Goal: Information Seeking & Learning: Check status

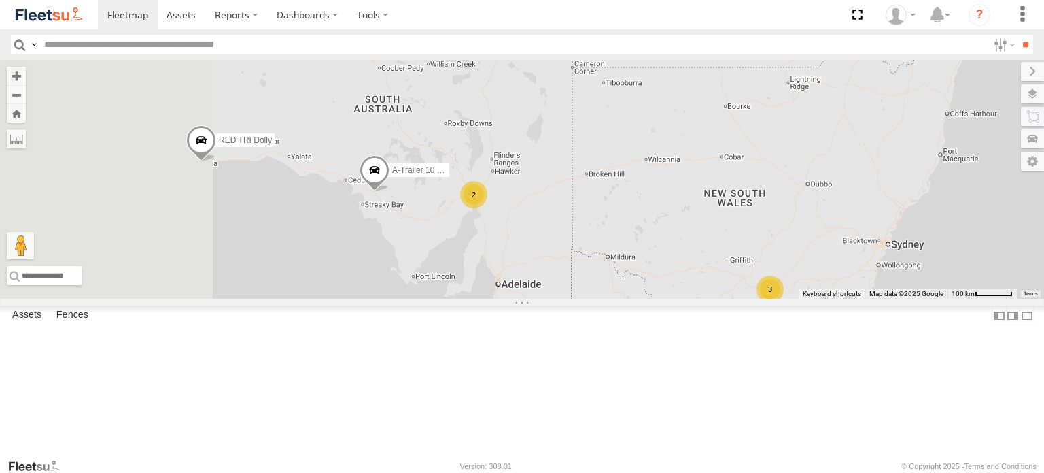
drag, startPoint x: 632, startPoint y: 286, endPoint x: 604, endPoint y: 282, distance: 28.2
click at [647, 292] on div "RED TRI Dolly RED B-trailer 41ft RT A-Trailer 10 pallet GREY KRUEGER RED (B tra…" at bounding box center [522, 179] width 1044 height 239
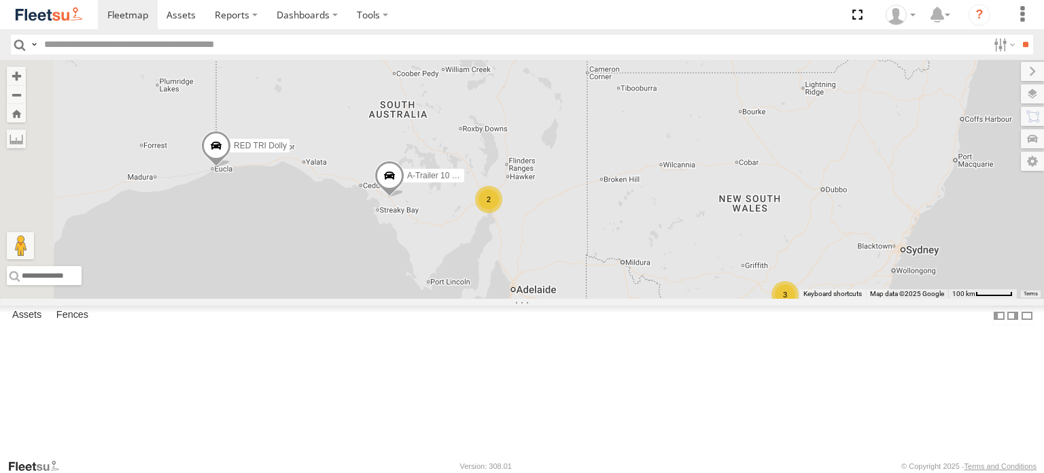
click at [287, 150] on span "RED TRI Dolly" at bounding box center [260, 146] width 53 height 10
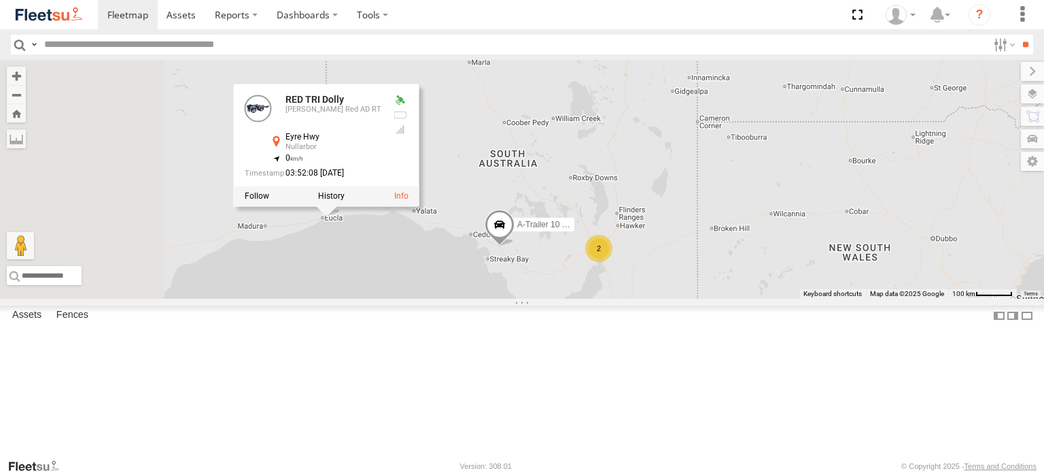
drag, startPoint x: 423, startPoint y: 265, endPoint x: 534, endPoint y: 315, distance: 122.3
click at [534, 299] on div "RED TRI Dolly RED B-trailer 41ft RT A-Trailer 10 pallet GREY KRUEGER RED (B tra…" at bounding box center [522, 179] width 1044 height 239
click at [575, 231] on label "A-Trailer 10 pallet GREY" at bounding box center [541, 225] width 68 height 14
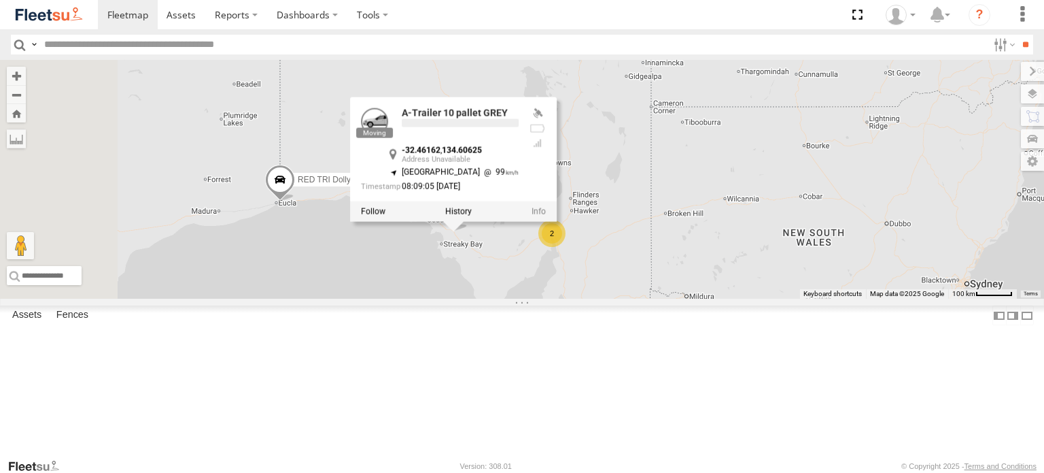
drag, startPoint x: 621, startPoint y: 345, endPoint x: 505, endPoint y: 307, distance: 122.4
click at [505, 299] on div "RED TRI Dolly RED B-trailer 41ft RT A-Trailer 10 pallet GREY KRUEGER RED (B tra…" at bounding box center [522, 179] width 1044 height 239
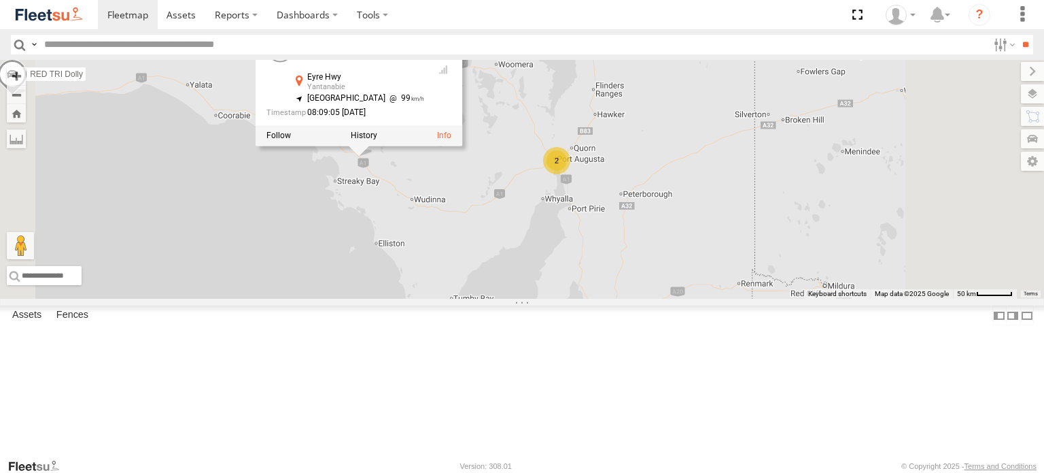
drag, startPoint x: 549, startPoint y: 315, endPoint x: 475, endPoint y: 296, distance: 75.9
click at [475, 296] on div "RED TRI Dolly RED B-trailer 41ft RT A-Trailer 10 pallet GREY KRUEGER RED (B tra…" at bounding box center [522, 179] width 1044 height 239
click at [567, 173] on div "2" at bounding box center [553, 159] width 27 height 27
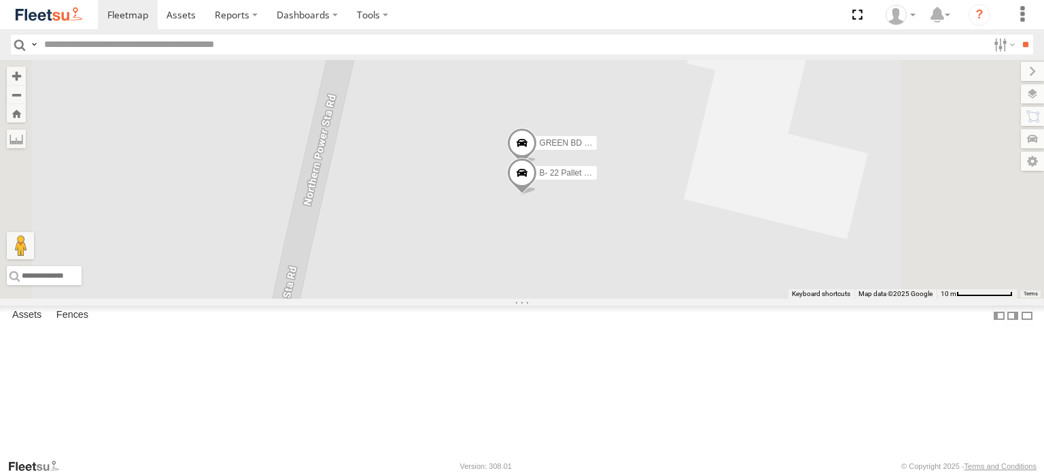
click at [596, 147] on span "GREEN BD (A)" at bounding box center [568, 142] width 56 height 10
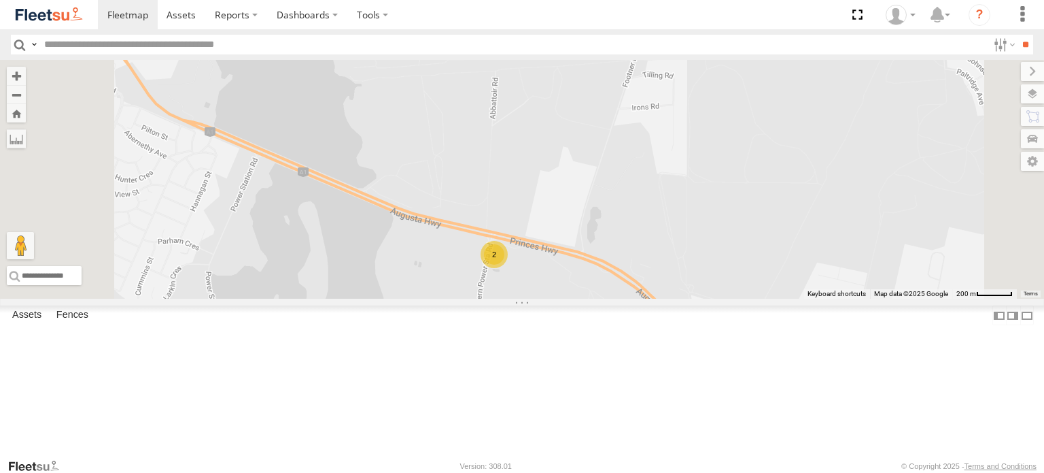
drag, startPoint x: 570, startPoint y: 350, endPoint x: 557, endPoint y: 322, distance: 30.4
click at [564, 299] on div "RED TRI Dolly RED B-trailer 41ft RT A-Trailer 10 pallet GREY KRUEGER RED (B tra…" at bounding box center [522, 179] width 1044 height 239
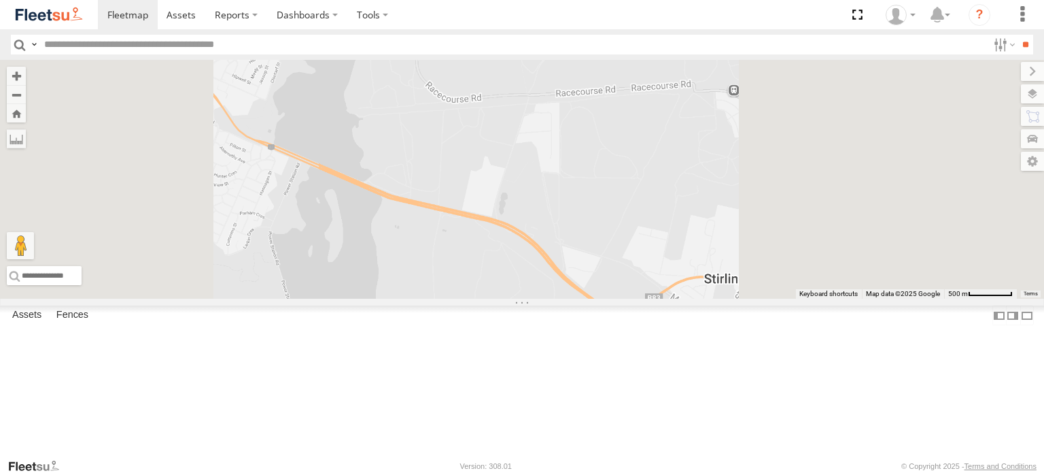
click at [490, 279] on div "RED TRI Dolly RED B-trailer 41ft RT A-Trailer 10 pallet GREY KRUEGER RED (B tra…" at bounding box center [522, 179] width 1044 height 239
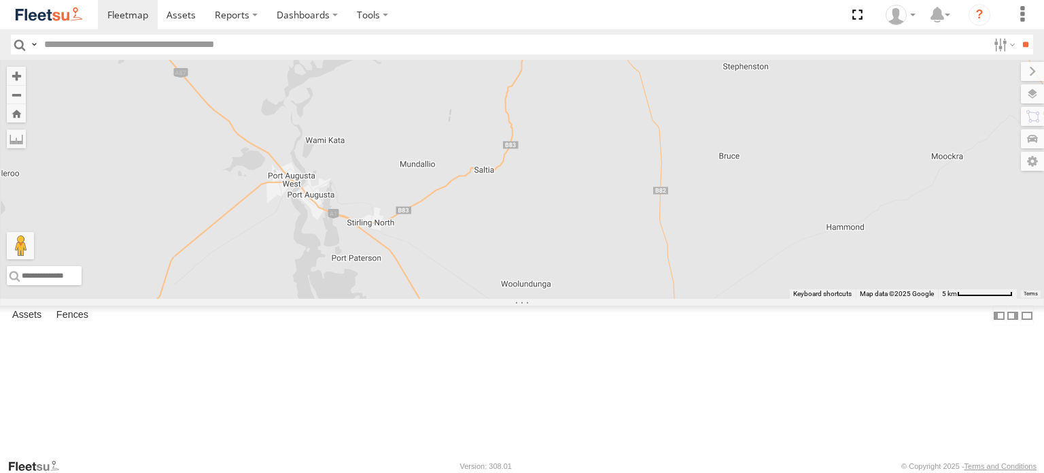
drag, startPoint x: 594, startPoint y: 303, endPoint x: 562, endPoint y: 258, distance: 54.5
click at [581, 271] on div "RED TRI Dolly RED B-trailer 41ft RT A-Trailer 10 pallet GREY KRUEGER RED (B tra…" at bounding box center [522, 179] width 1044 height 239
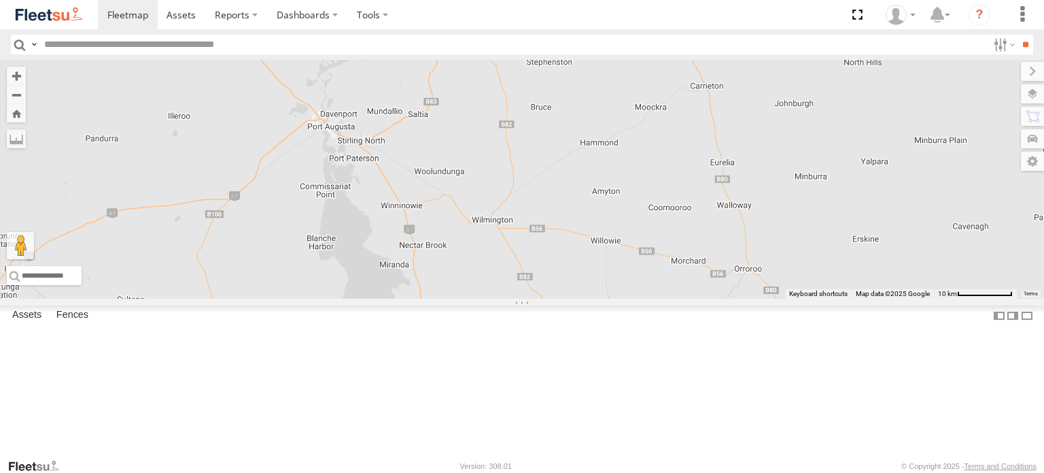
drag, startPoint x: 583, startPoint y: 277, endPoint x: 579, endPoint y: 256, distance: 22.0
click at [583, 260] on div "RED TRI Dolly RED B-trailer 41ft RT A-Trailer 10 pallet GREY KRUEGER RED (B tra…" at bounding box center [522, 179] width 1044 height 239
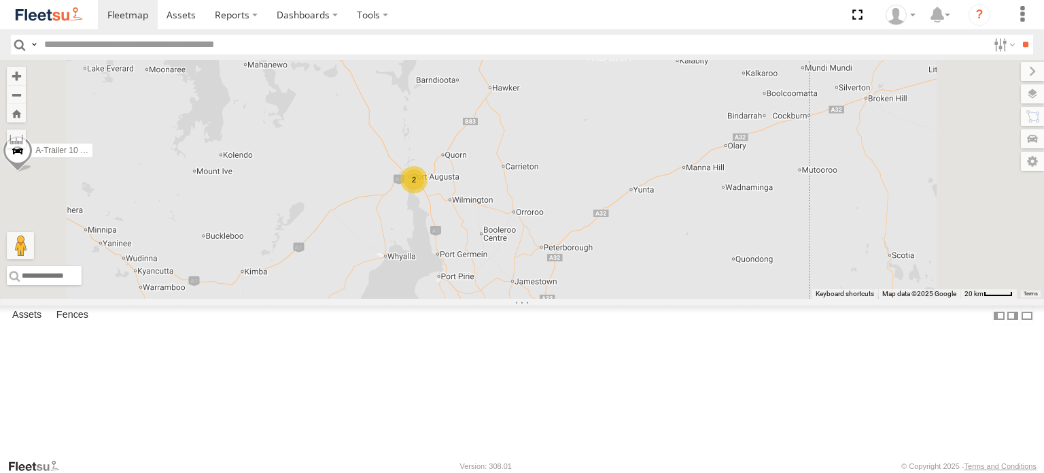
drag, startPoint x: 655, startPoint y: 313, endPoint x: 648, endPoint y: 305, distance: 10.6
click at [648, 299] on div "RED TRI Dolly RED B-trailer 41ft RT A-Trailer 10 pallet GREY KRUEGER RED (B tra…" at bounding box center [522, 179] width 1044 height 239
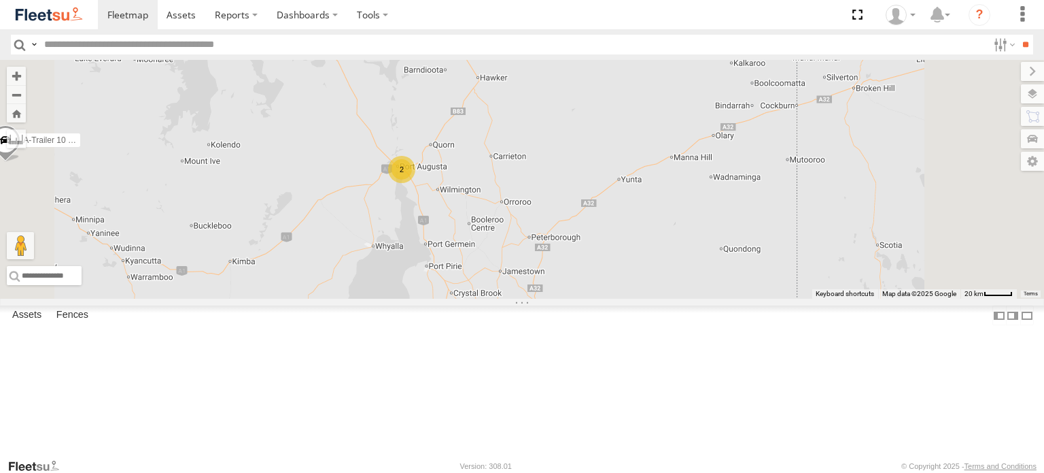
drag, startPoint x: 645, startPoint y: 288, endPoint x: 647, endPoint y: 277, distance: 11.1
click at [647, 277] on div "RED TRI Dolly RED B-trailer 41ft RT A-Trailer 10 pallet GREY KRUEGER RED (B tra…" at bounding box center [522, 179] width 1044 height 239
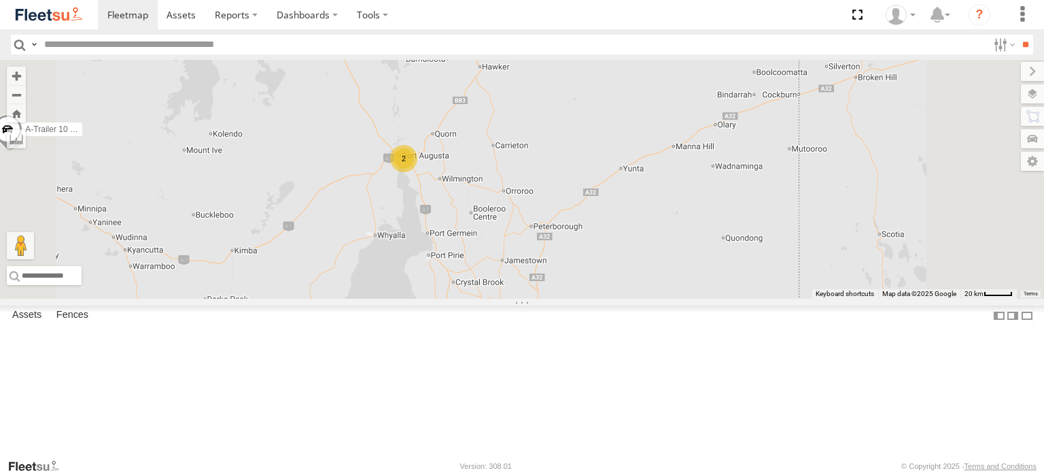
click at [418, 172] on div "2" at bounding box center [403, 158] width 27 height 27
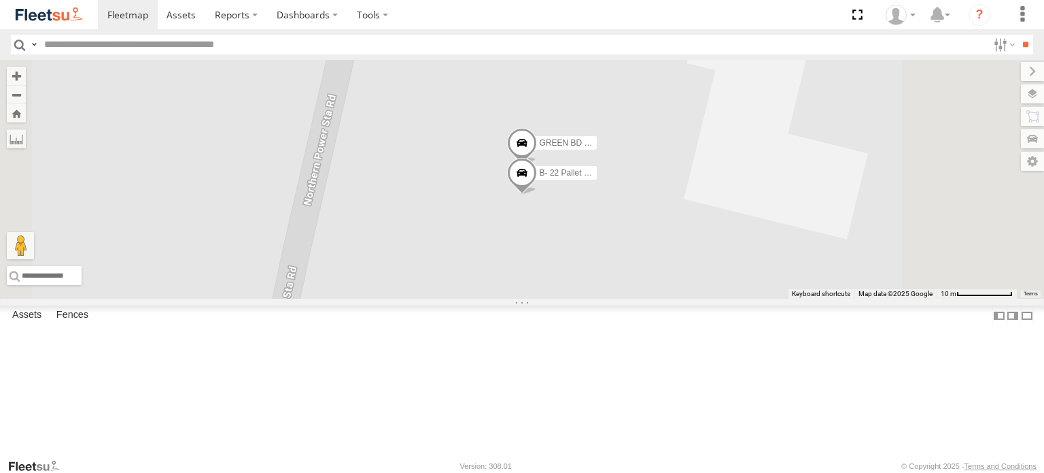
click at [596, 147] on span "GREEN BD (A)" at bounding box center [568, 142] width 56 height 10
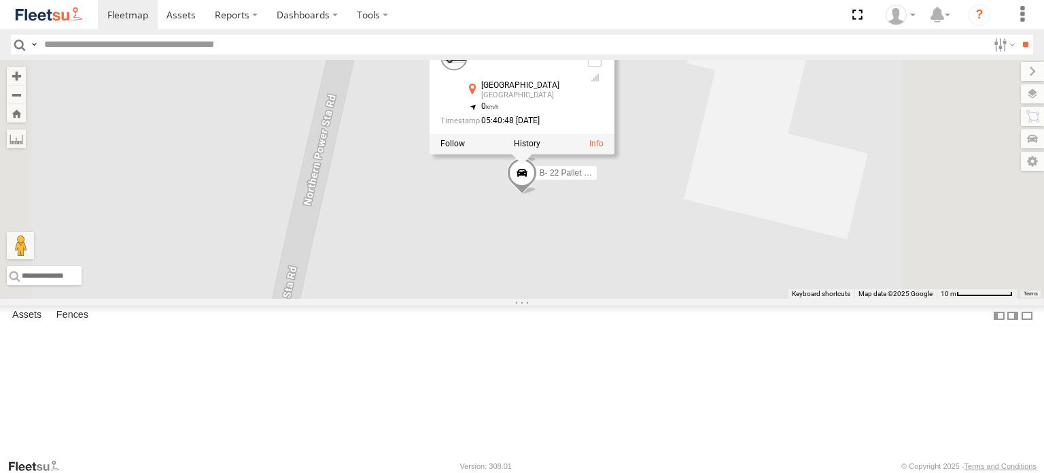
click at [671, 177] on span "B- 22 Pallet RED BARKER" at bounding box center [605, 172] width 131 height 10
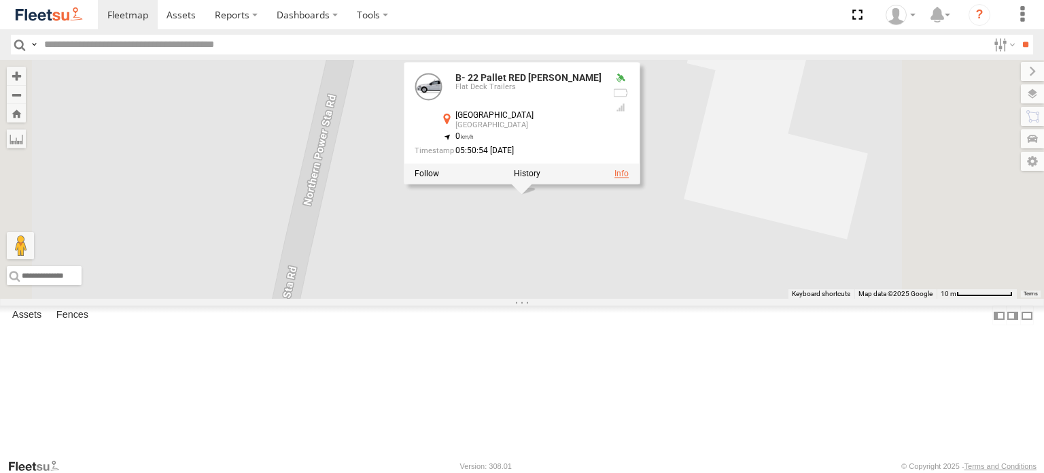
click at [629, 178] on link at bounding box center [622, 174] width 14 height 10
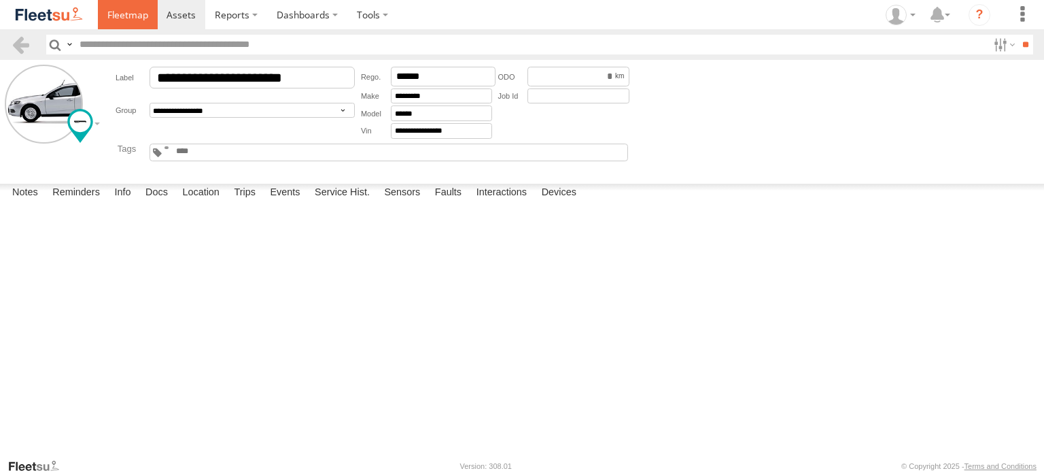
click at [131, 22] on link at bounding box center [128, 14] width 60 height 29
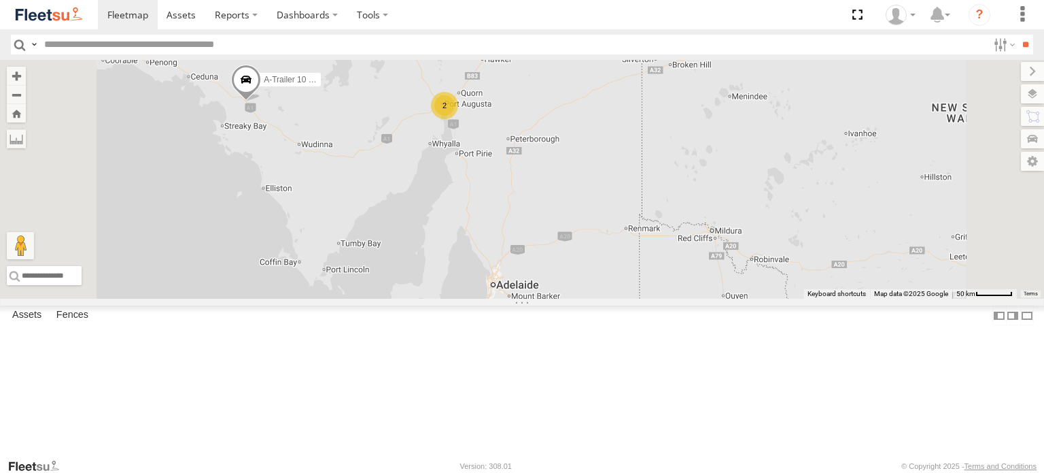
click at [354, 84] on span "A-Trailer 10 pallet GREY" at bounding box center [309, 79] width 90 height 10
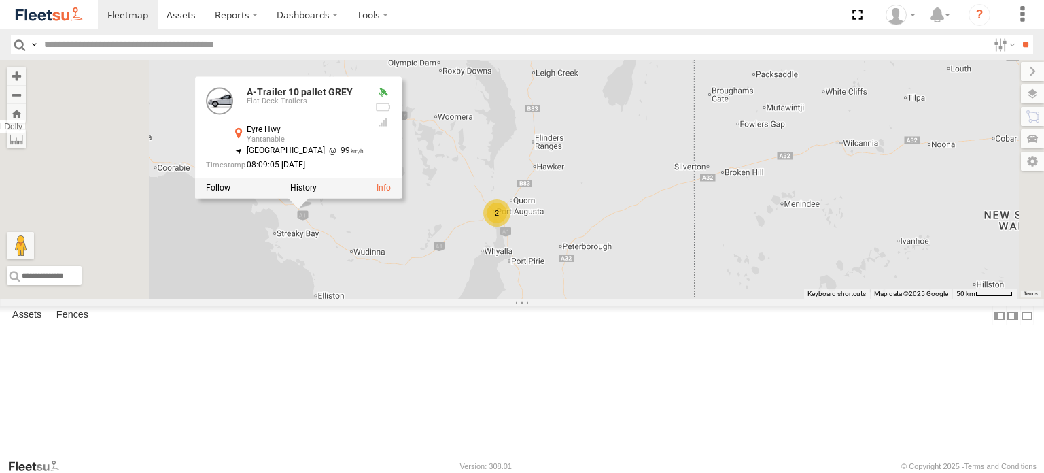
drag, startPoint x: 475, startPoint y: 230, endPoint x: 527, endPoint y: 337, distance: 119.2
click at [527, 299] on div "RED TRI Dolly RED B-trailer 41ft RT A-Trailer 10 pallet GREY KRUEGER RED (B tra…" at bounding box center [522, 179] width 1044 height 239
click at [391, 192] on link at bounding box center [384, 188] width 14 height 10
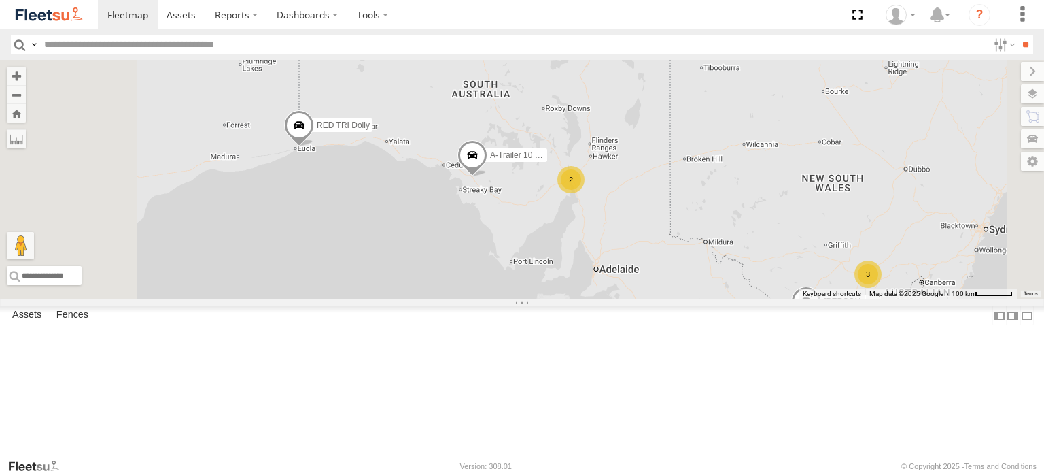
click at [370, 130] on span "RED TRI Dolly" at bounding box center [343, 125] width 53 height 10
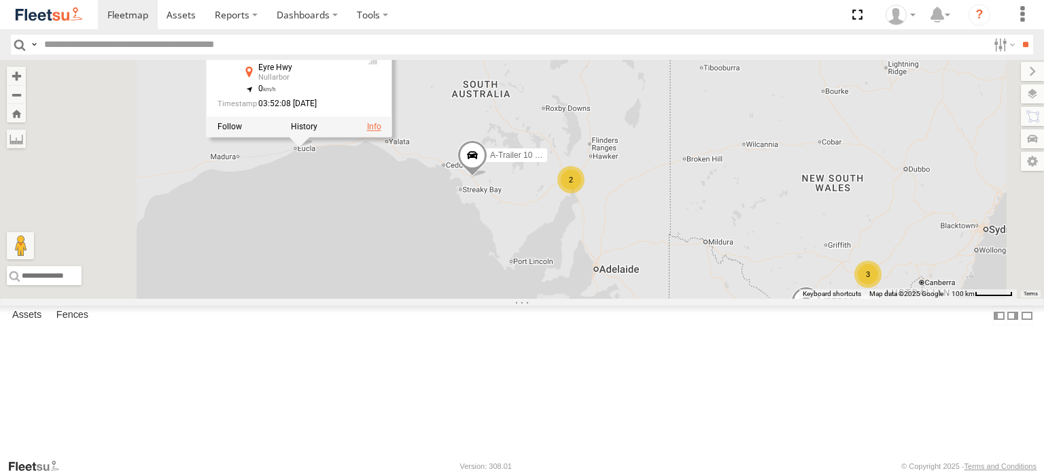
click at [381, 131] on link at bounding box center [374, 127] width 14 height 10
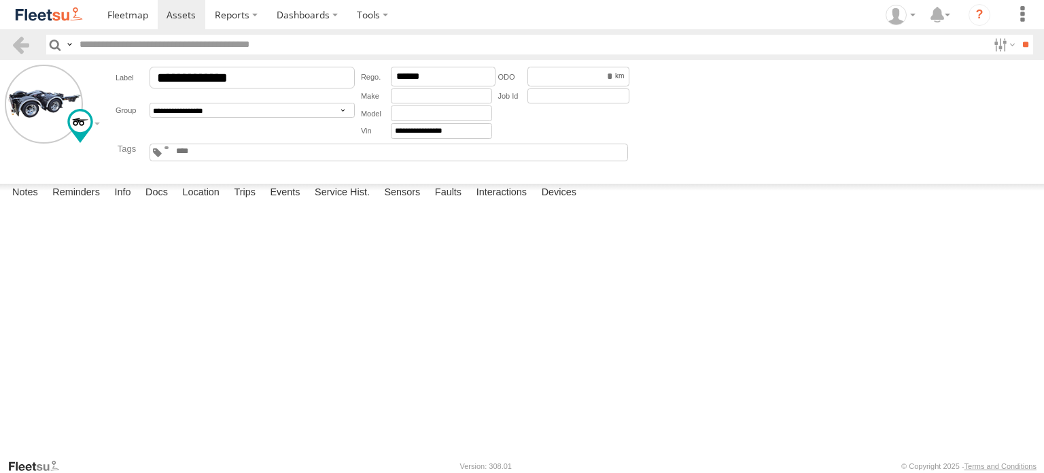
scroll to position [54, 0]
click at [202, 203] on label "Location" at bounding box center [200, 193] width 51 height 19
click at [296, 203] on label "Events" at bounding box center [285, 193] width 44 height 19
click at [116, 20] on span at bounding box center [127, 14] width 41 height 13
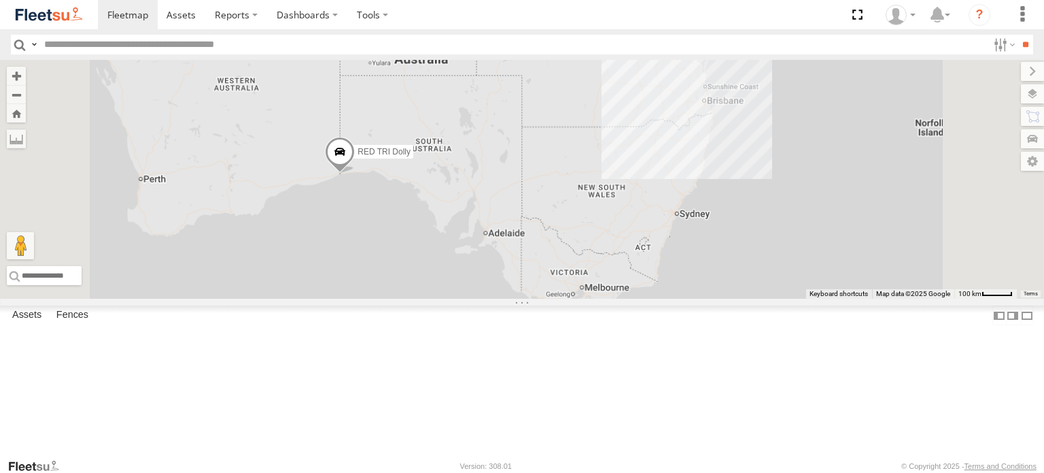
scroll to position [125, 0]
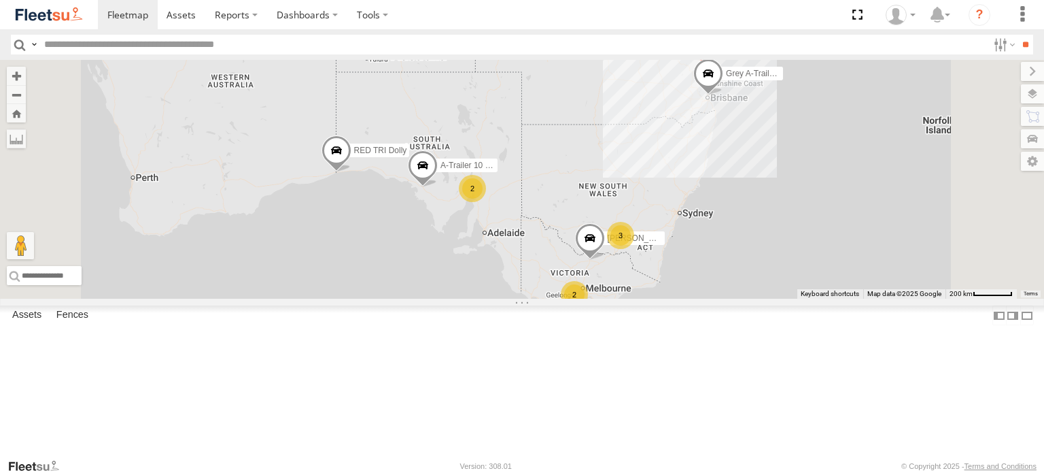
click at [0, 0] on div "A- trailer Pins [PERSON_NAME]" at bounding box center [0, 0] width 0 height 0
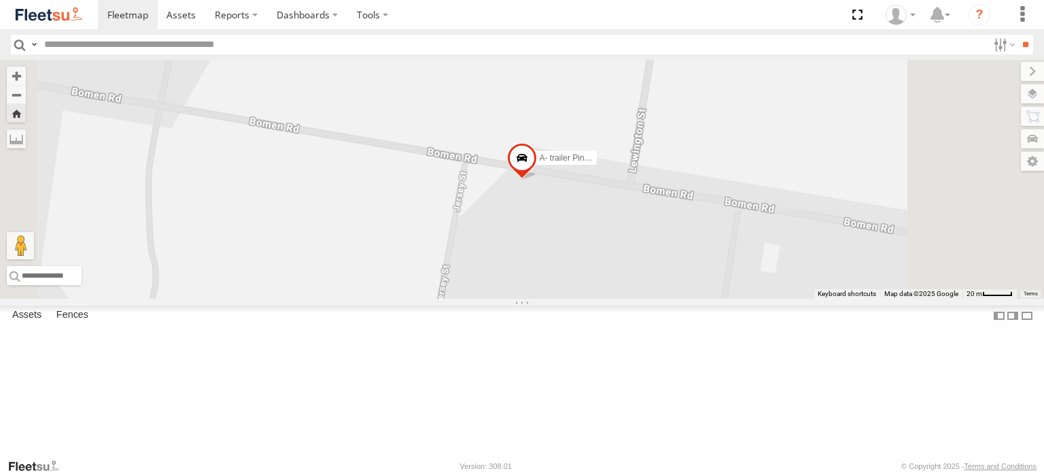
click at [658, 163] on span "A- trailer Pins [PERSON_NAME]" at bounding box center [599, 158] width 118 height 10
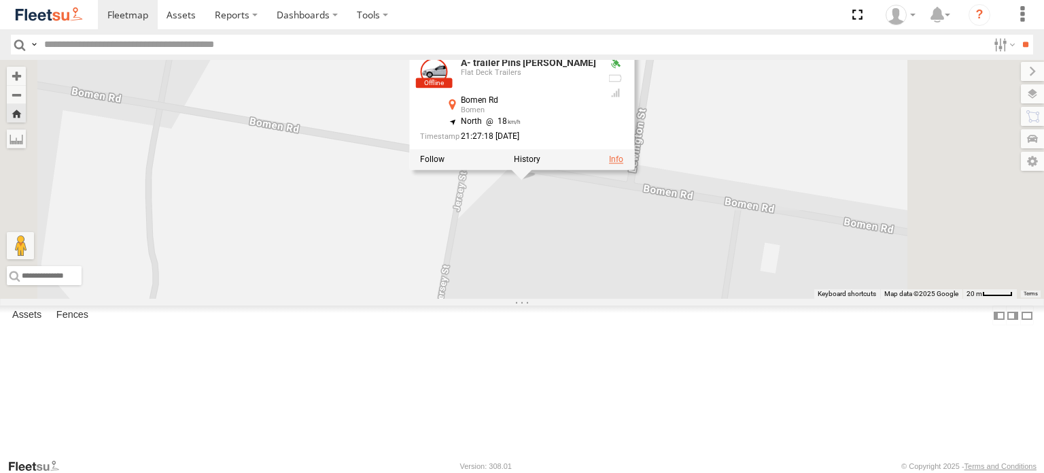
click at [624, 164] on link at bounding box center [616, 159] width 14 height 10
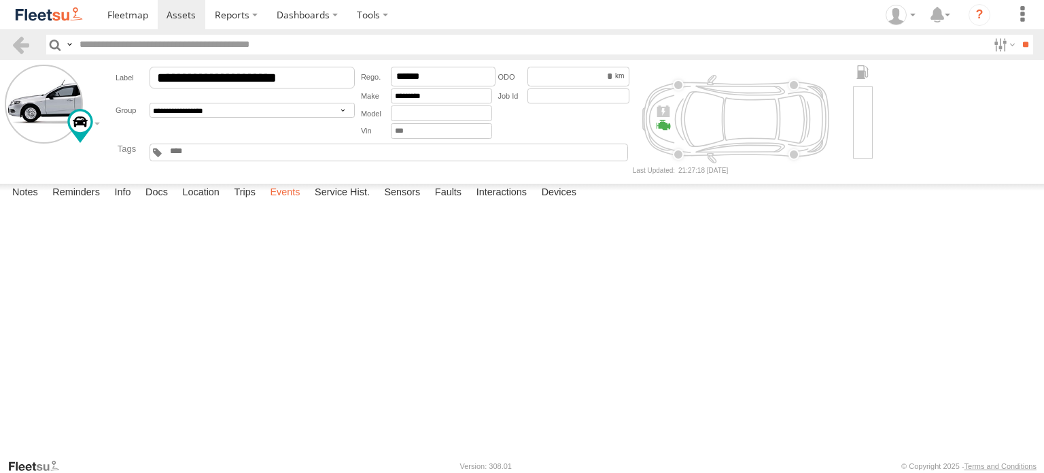
click at [292, 203] on label "Events" at bounding box center [285, 193] width 44 height 19
click at [0, 0] on label "Device Offline" at bounding box center [0, 0] width 0 height 0
click at [0, 0] on div "Event Parameters/Sensors ×" at bounding box center [0, 0] width 0 height 0
click at [0, 0] on label "×" at bounding box center [0, 0] width 0 height 0
click at [138, 13] on span at bounding box center [127, 14] width 41 height 13
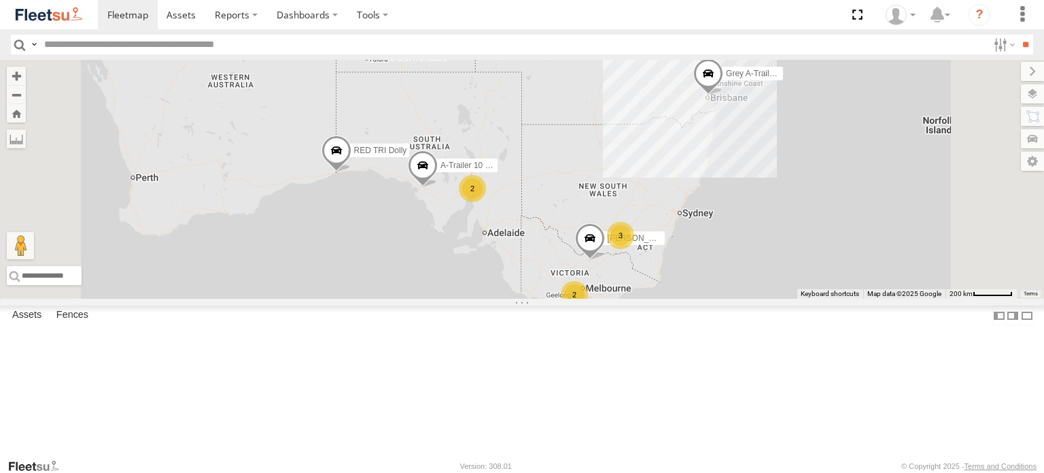
scroll to position [125, 0]
click at [0, 0] on div "RED B-trailer 41ft RT" at bounding box center [0, 0] width 0 height 0
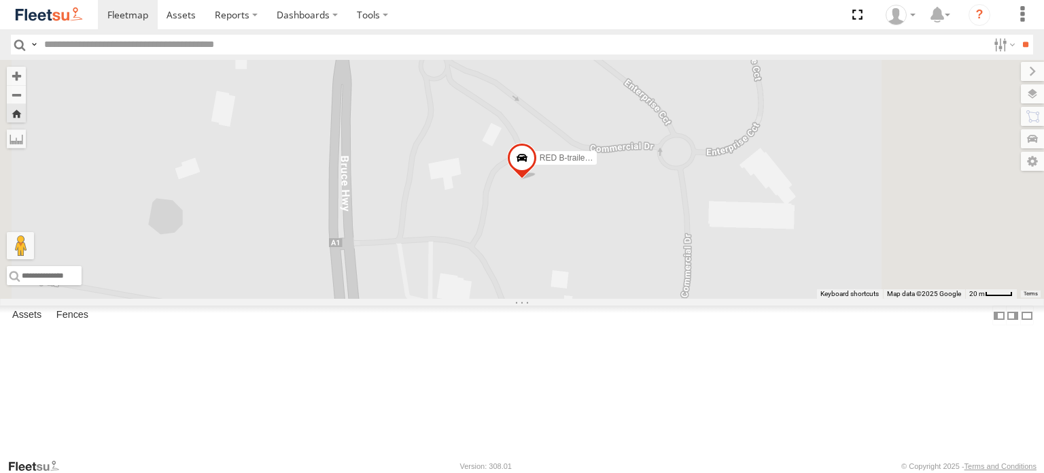
click at [597, 165] on label "RED B-trailer 41ft RT" at bounding box center [563, 158] width 68 height 14
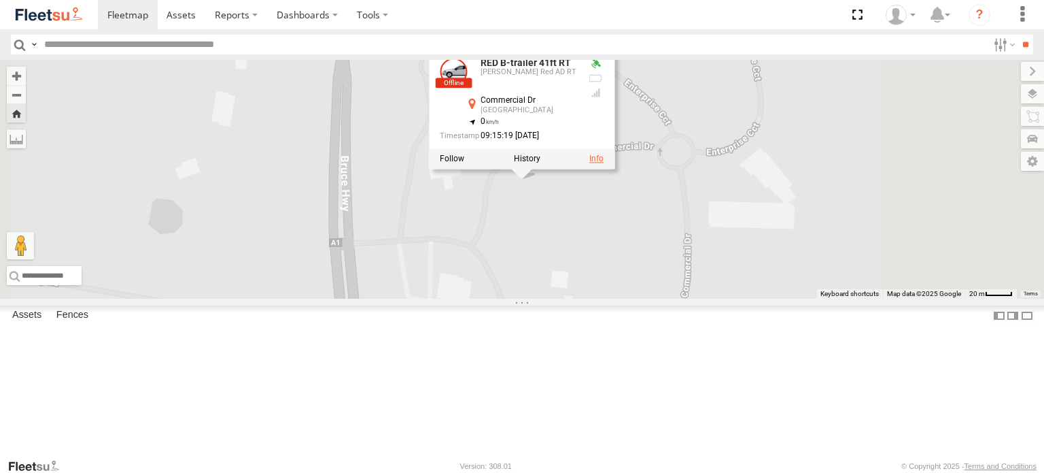
click at [604, 164] on link at bounding box center [597, 159] width 14 height 10
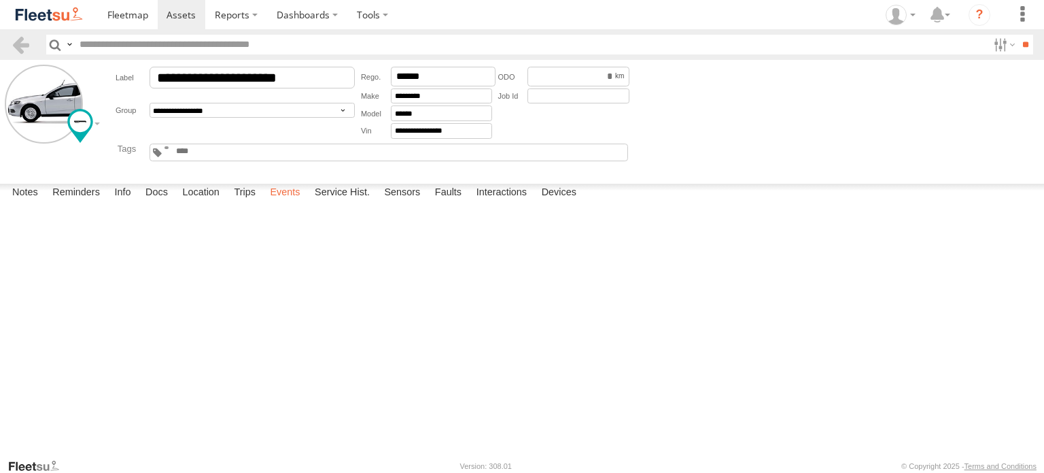
click at [295, 203] on label "Events" at bounding box center [285, 193] width 44 height 19
click at [288, 203] on label "Events" at bounding box center [285, 193] width 44 height 19
click at [138, 22] on link at bounding box center [128, 14] width 60 height 29
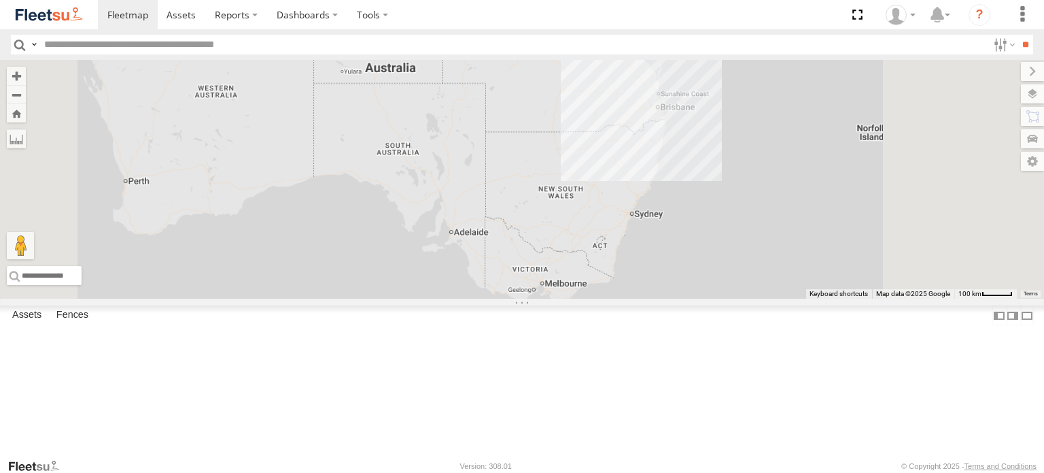
scroll to position [125, 0]
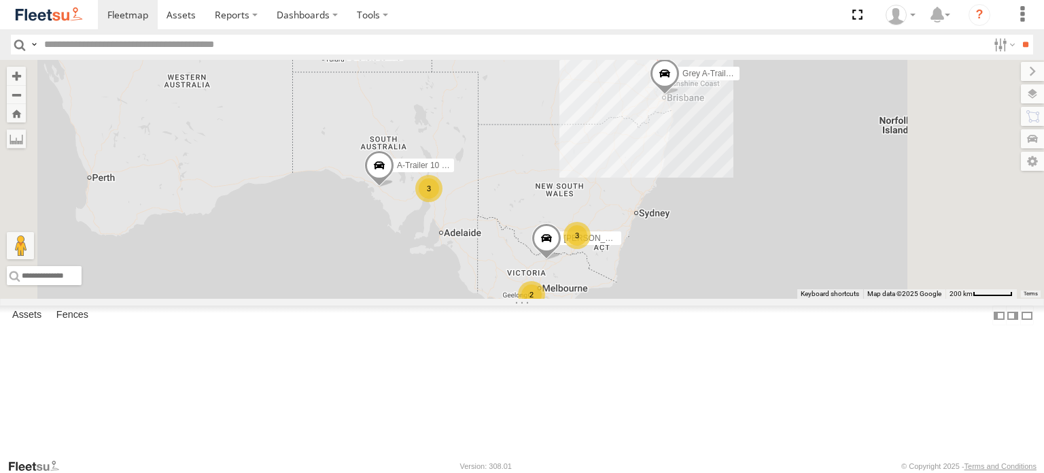
click at [0, 0] on div "[PERSON_NAME] A-trailer 96948S" at bounding box center [0, 0] width 0 height 0
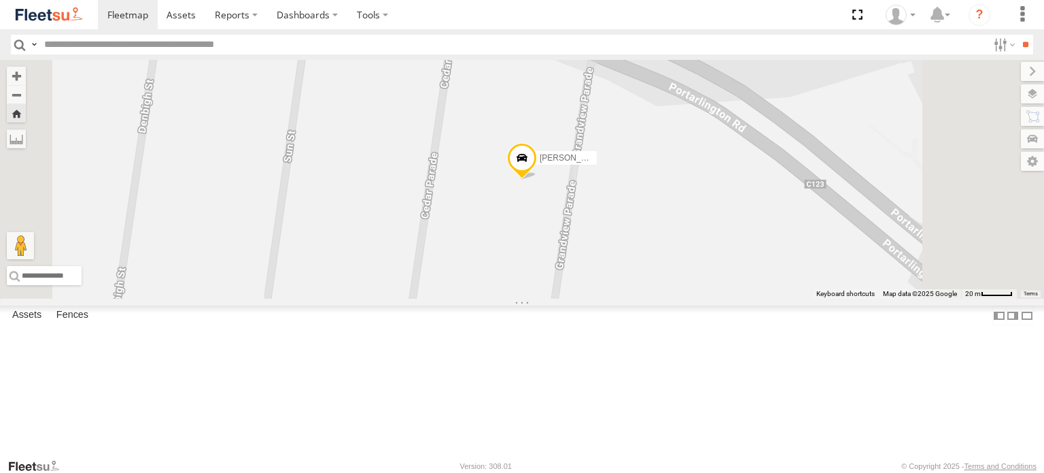
click at [668, 163] on span "[PERSON_NAME] A-trailer 96948S" at bounding box center [604, 158] width 128 height 10
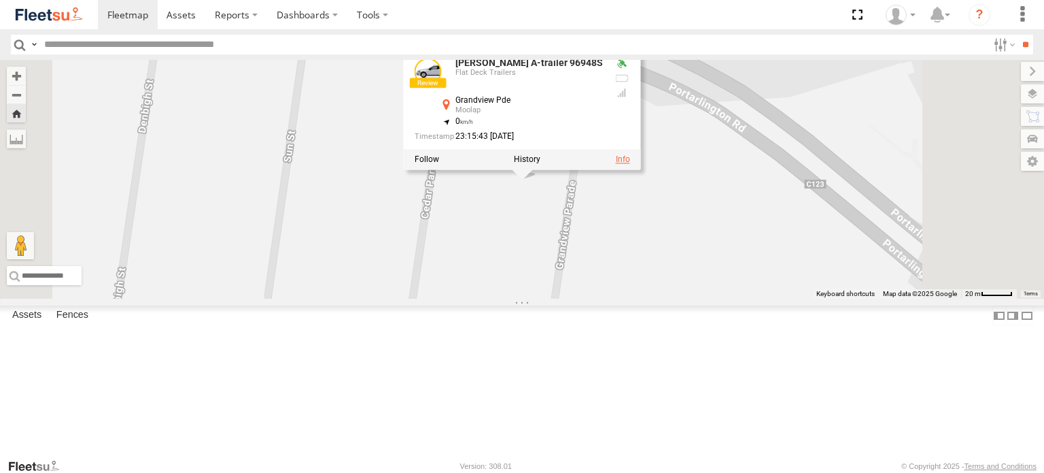
click at [630, 164] on link at bounding box center [623, 159] width 14 height 10
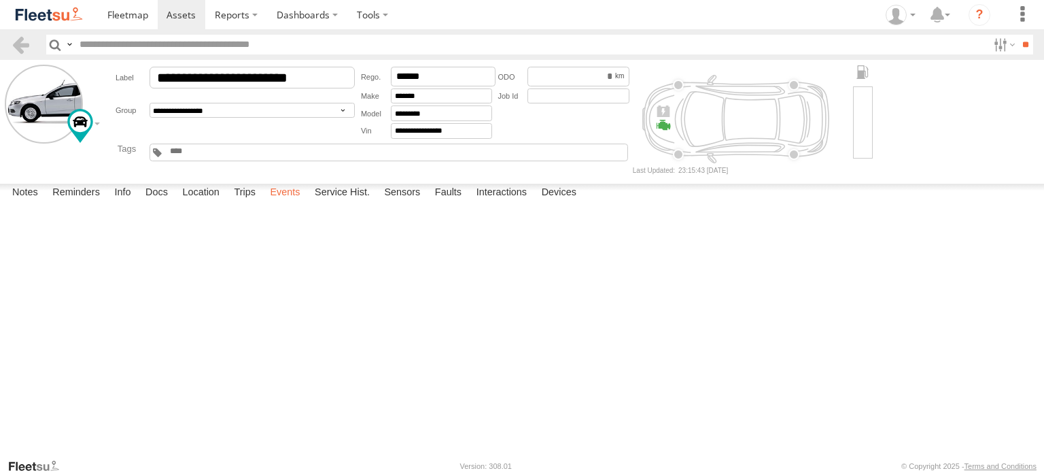
click at [294, 203] on label "Events" at bounding box center [285, 193] width 44 height 19
click at [0, 0] on label "Review Device" at bounding box center [0, 0] width 0 height 0
click at [203, 203] on label "Location" at bounding box center [200, 193] width 51 height 19
click at [0, 0] on label "Kruger A-trailer 96948S" at bounding box center [0, 0] width 0 height 0
click at [0, 0] on link at bounding box center [0, 0] width 0 height 0
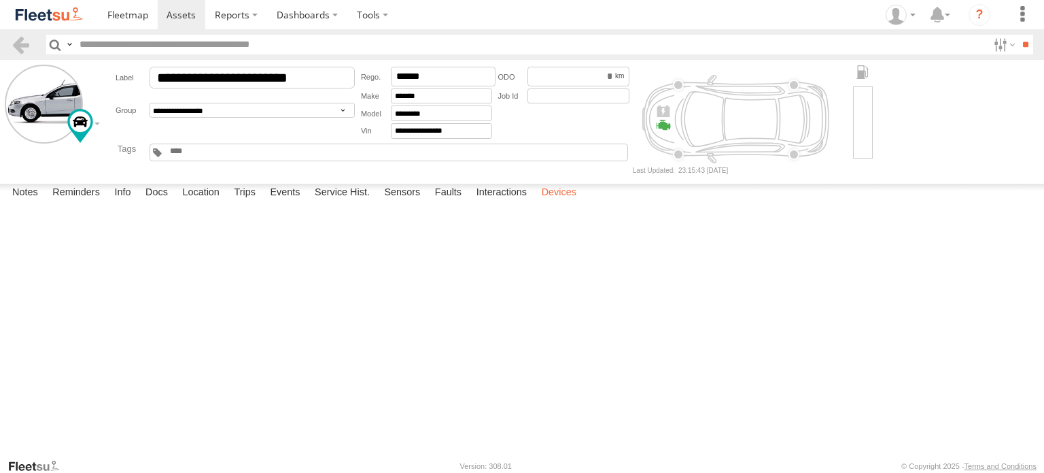
click at [556, 203] on label "Devices" at bounding box center [559, 193] width 48 height 19
click at [137, 16] on span at bounding box center [127, 14] width 41 height 13
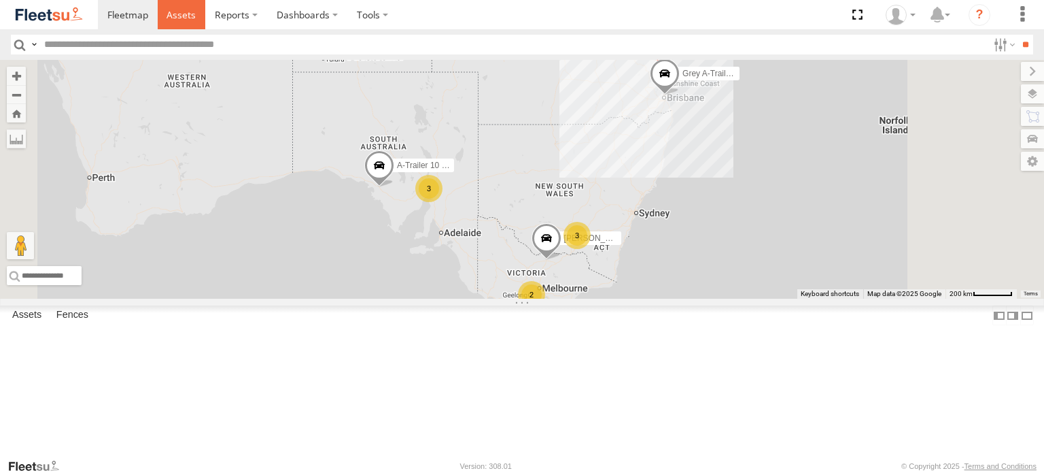
click at [176, 17] on span at bounding box center [181, 14] width 29 height 13
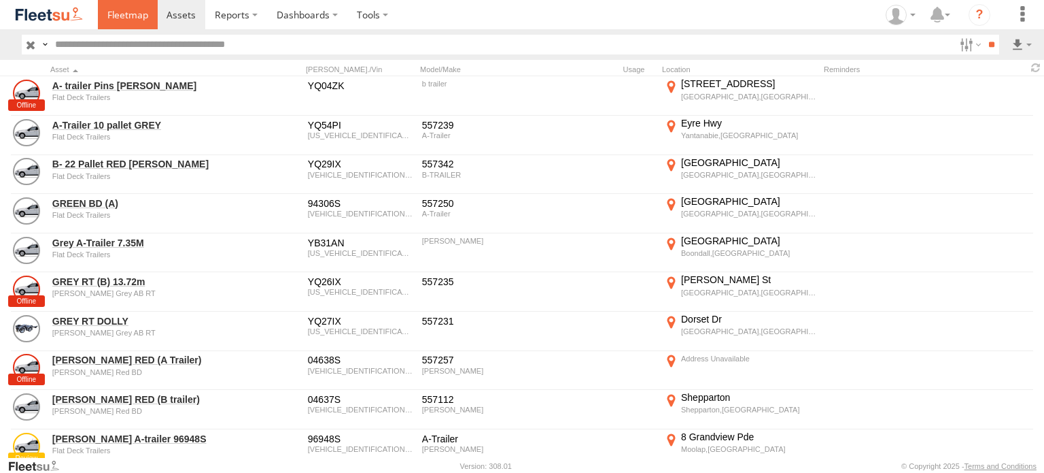
click at [122, 18] on span at bounding box center [127, 14] width 41 height 13
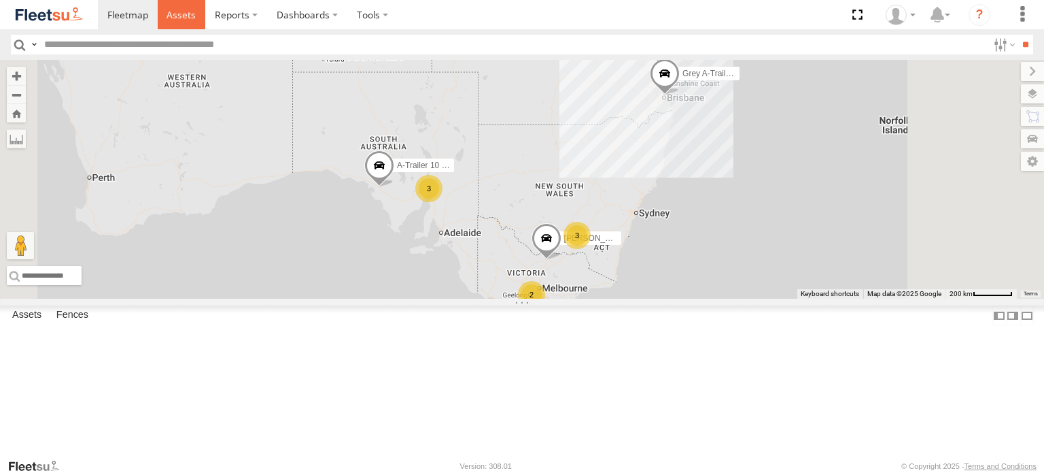
click at [188, 22] on link at bounding box center [182, 14] width 48 height 29
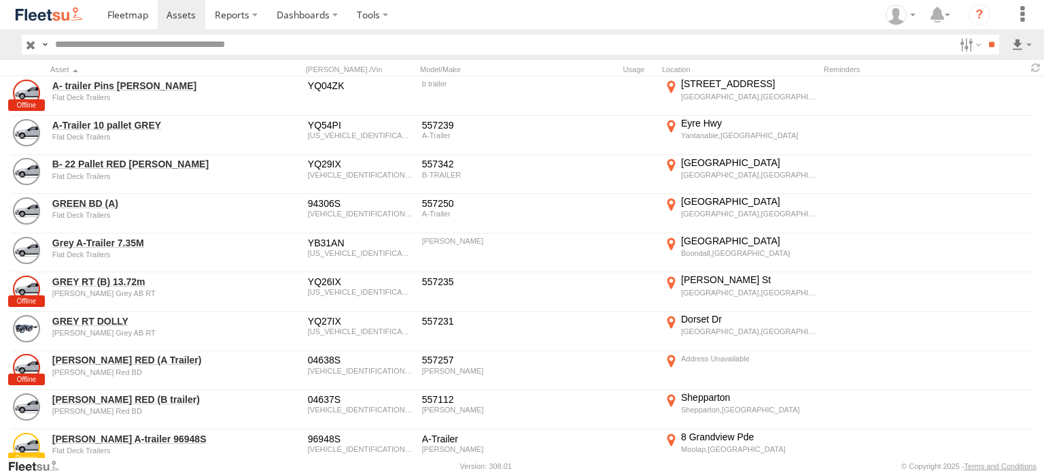
click at [149, 41] on input "text" at bounding box center [502, 45] width 905 height 20
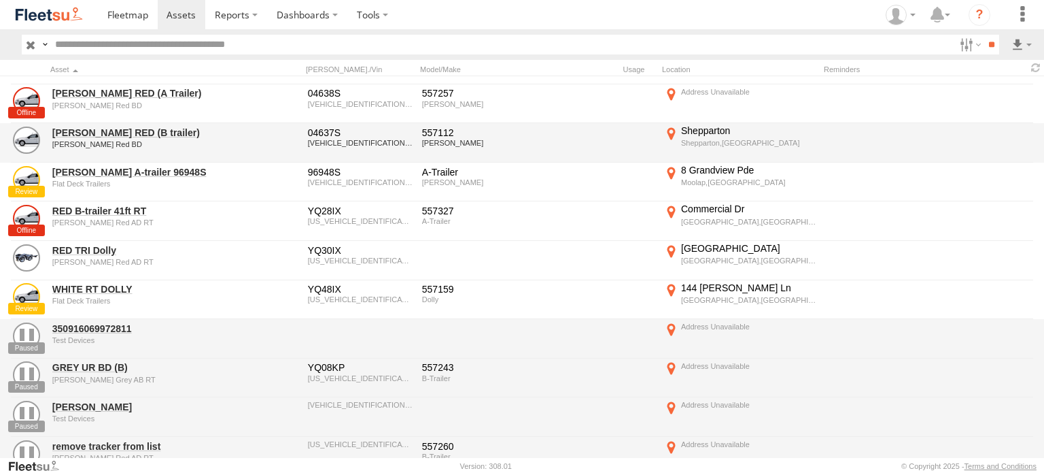
scroll to position [340, 0]
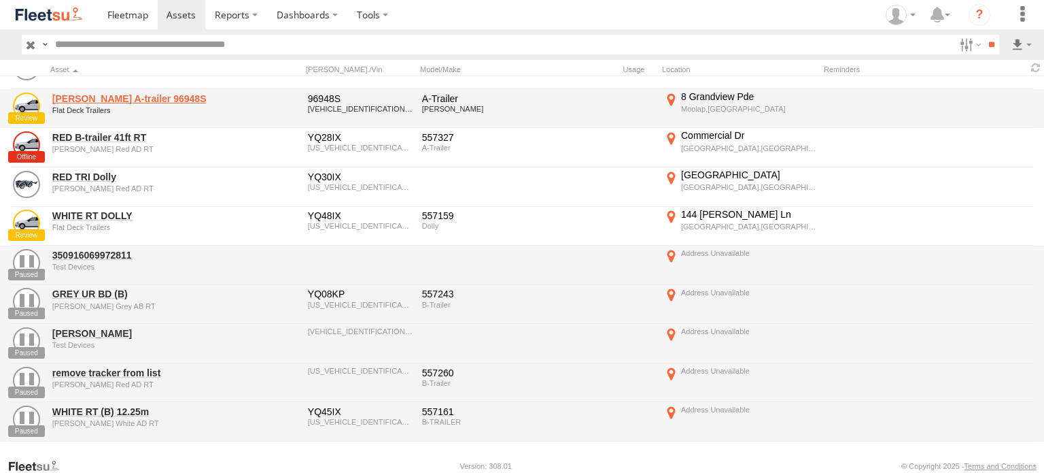
click at [126, 97] on link "[PERSON_NAME] A-trailer 96948S" at bounding box center [145, 98] width 186 height 12
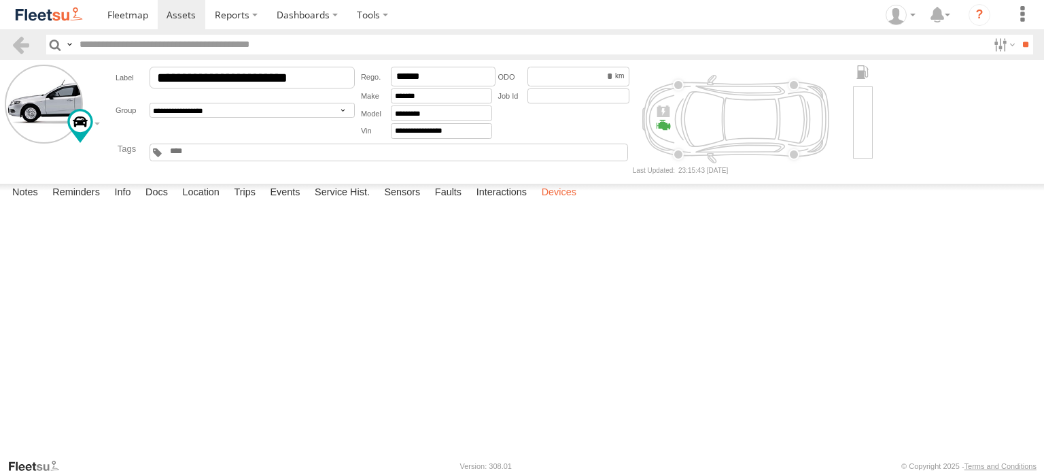
click at [573, 203] on label "Devices" at bounding box center [559, 193] width 48 height 19
click at [122, 7] on link at bounding box center [128, 14] width 60 height 29
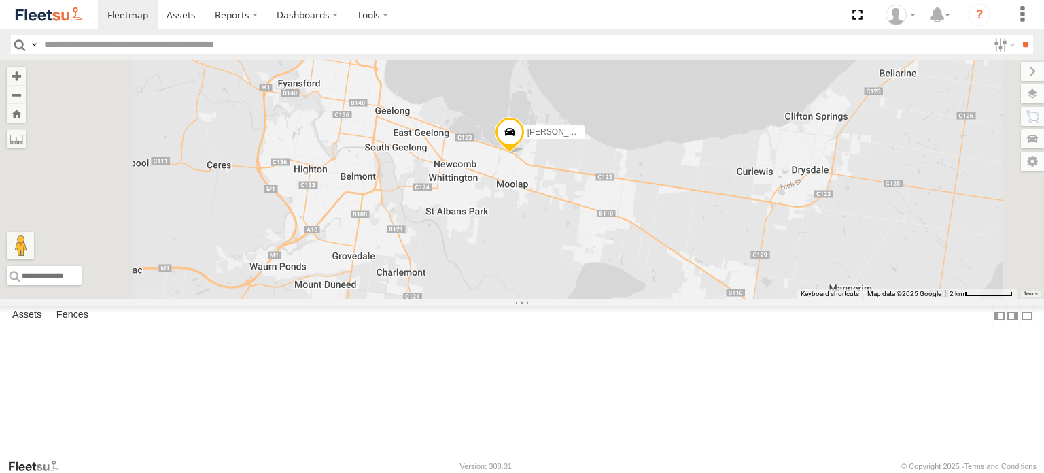
drag, startPoint x: 694, startPoint y: 252, endPoint x: 675, endPoint y: 281, distance: 34.3
click at [676, 282] on div "RED B-trailer 41ft RT A-Trailer 10 pallet GREY KRUEGER RED (B trailer) Grey A-T…" at bounding box center [522, 179] width 1044 height 239
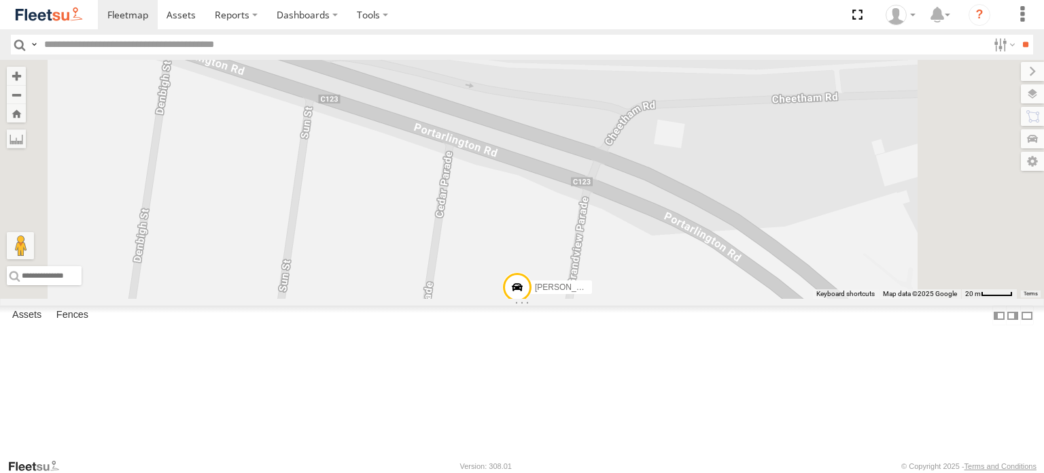
click at [532, 309] on span at bounding box center [517, 290] width 30 height 37
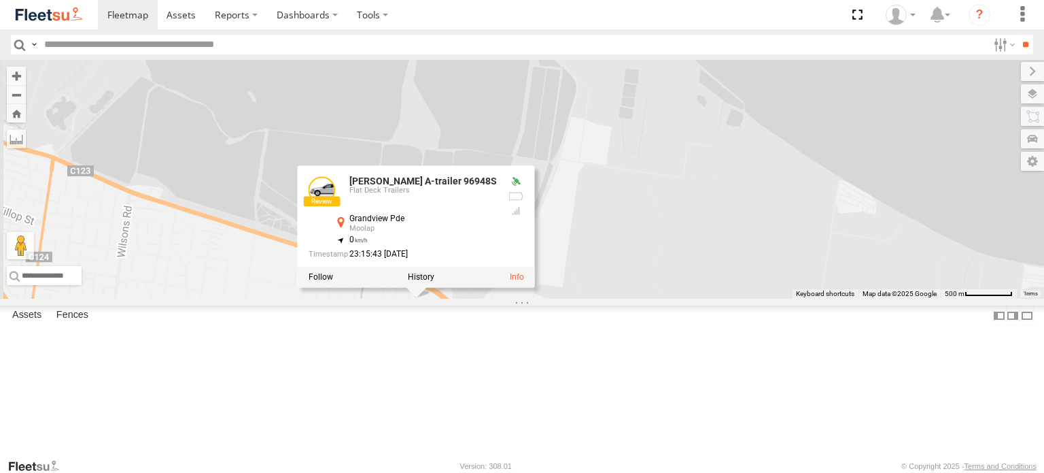
click at [853, 299] on div "RED B-trailer 41ft RT A-Trailer 10 pallet GREY KRUEGER RED (B trailer) Grey A-T…" at bounding box center [522, 179] width 1044 height 239
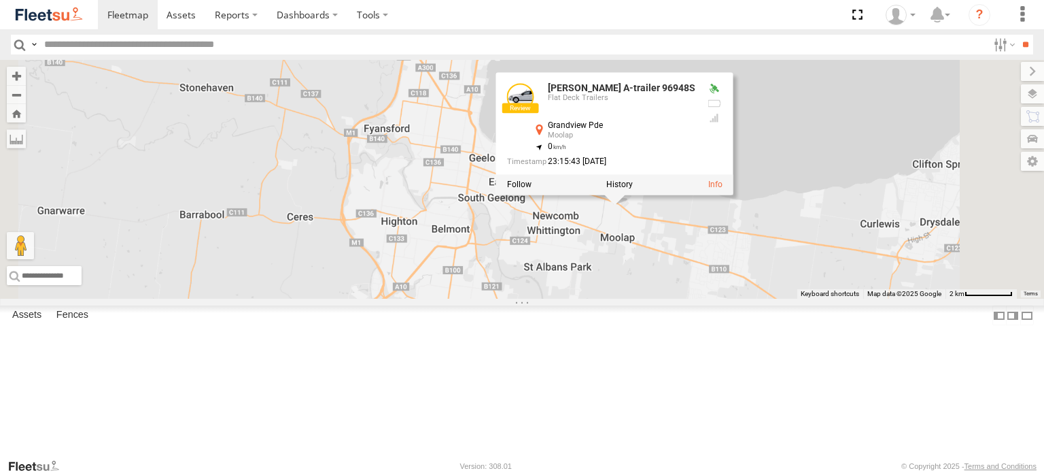
drag, startPoint x: 687, startPoint y: 320, endPoint x: 675, endPoint y: 323, distance: 11.9
click at [677, 299] on div "RED B-trailer 41ft RT A-Trailer 10 pallet GREY KRUEGER RED (B trailer) Grey A-T…" at bounding box center [522, 179] width 1044 height 239
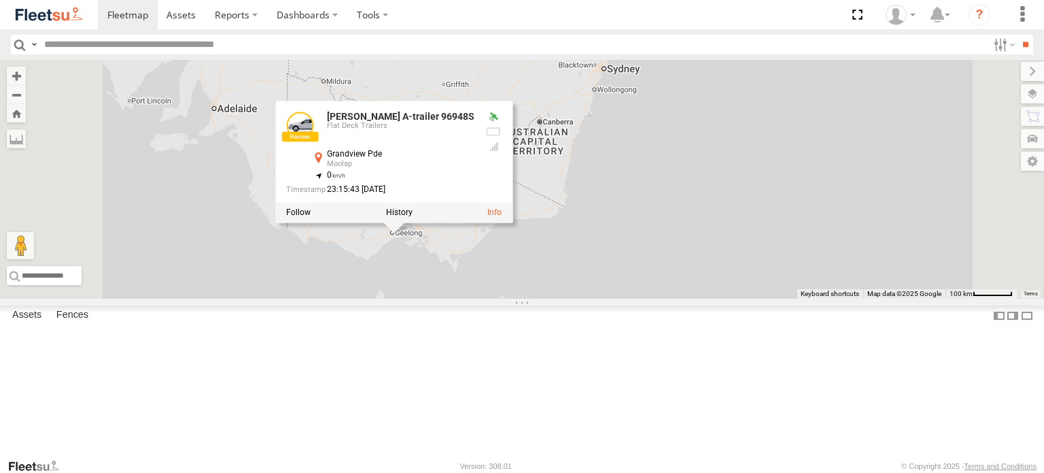
click at [702, 299] on div "RED B-trailer 41ft RT A-Trailer 10 pallet GREY KRUEGER RED (B trailer) Grey A-T…" at bounding box center [522, 179] width 1044 height 239
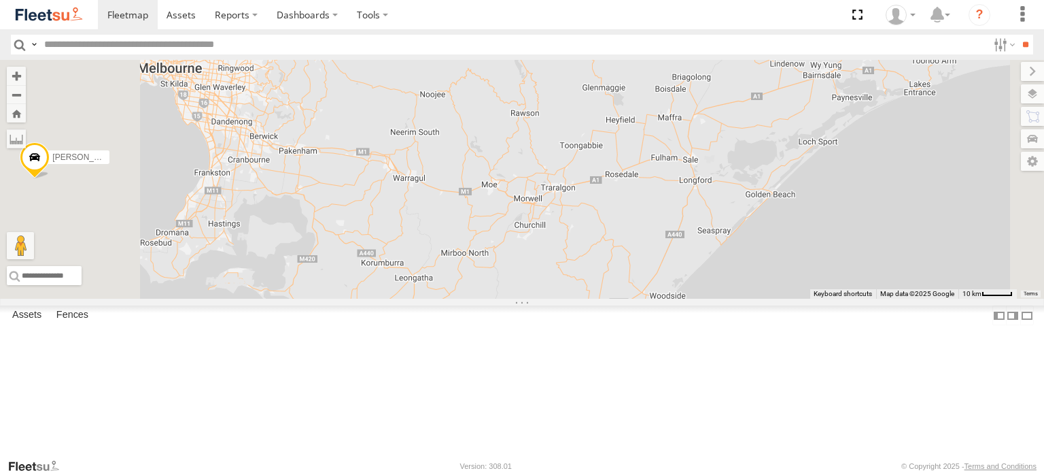
drag, startPoint x: 603, startPoint y: 312, endPoint x: 633, endPoint y: 329, distance: 34.4
click at [632, 299] on div "RED B-trailer 41ft RT A-Trailer 10 pallet GREY KRUEGER RED (B trailer) Grey A-T…" at bounding box center [522, 179] width 1044 height 239
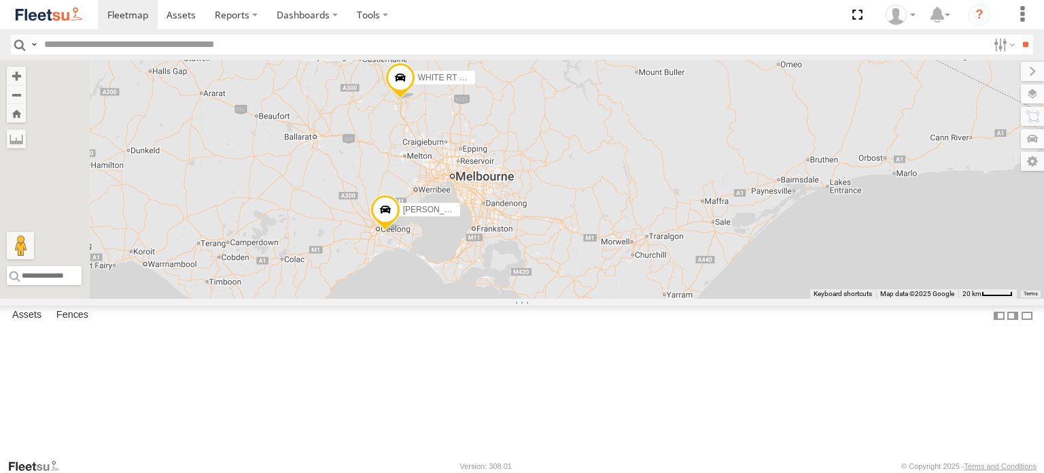
drag, startPoint x: 726, startPoint y: 335, endPoint x: 755, endPoint y: 335, distance: 29.2
click at [755, 299] on div "RED B-trailer 41ft RT A-Trailer 10 pallet GREY KRUEGER RED (B trailer) Grey A-T…" at bounding box center [522, 179] width 1044 height 239
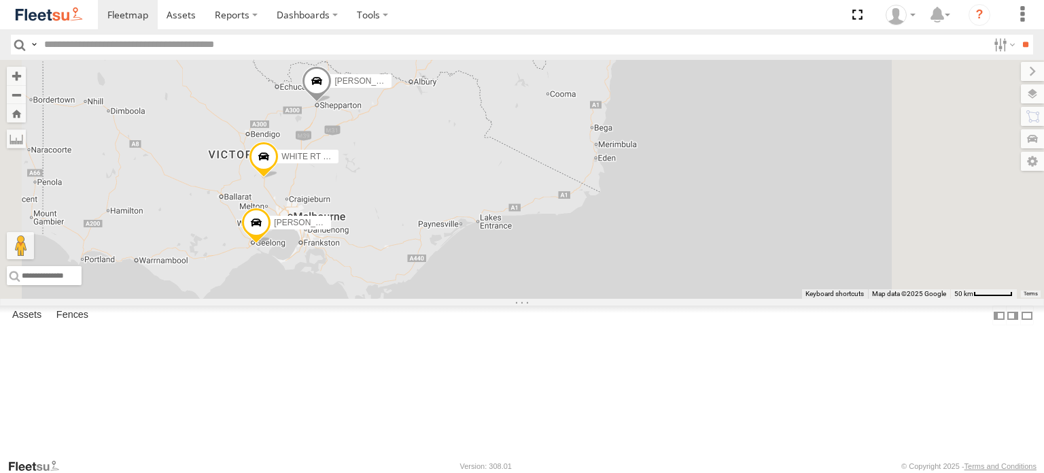
drag, startPoint x: 600, startPoint y: 302, endPoint x: 595, endPoint y: 308, distance: 7.8
click at [598, 299] on div "A-Trailer 10 pallet GREY RED B-trailer 41ft RT KRUEGER RED (B trailer) Grey A-T…" at bounding box center [522, 179] width 1044 height 239
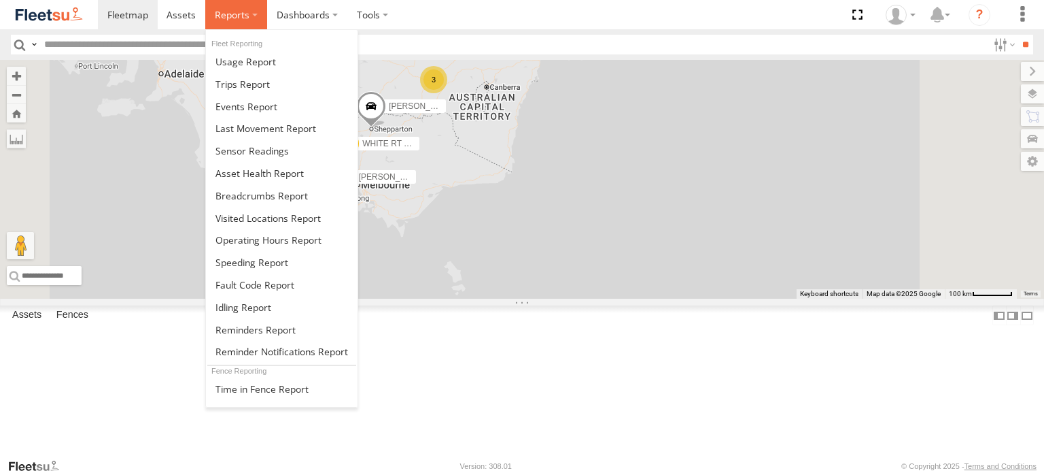
click at [250, 16] on label at bounding box center [236, 14] width 62 height 29
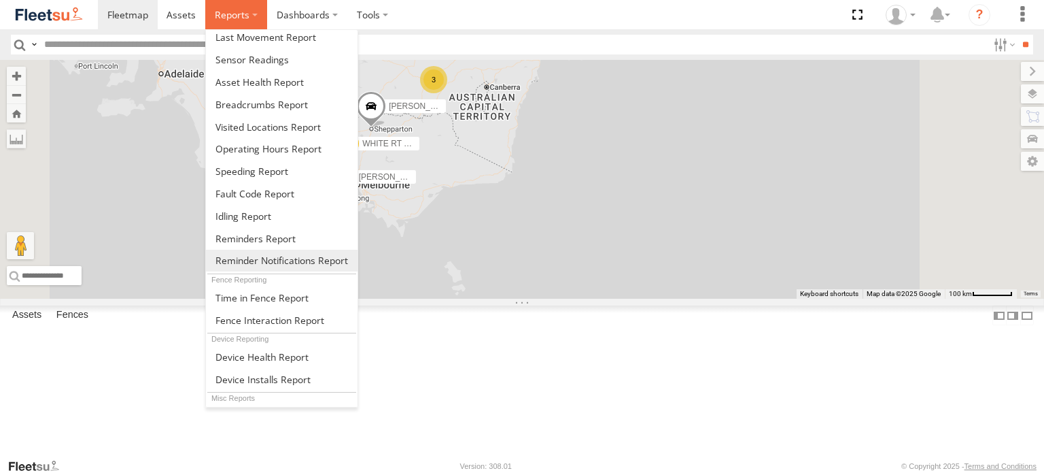
scroll to position [103, 0]
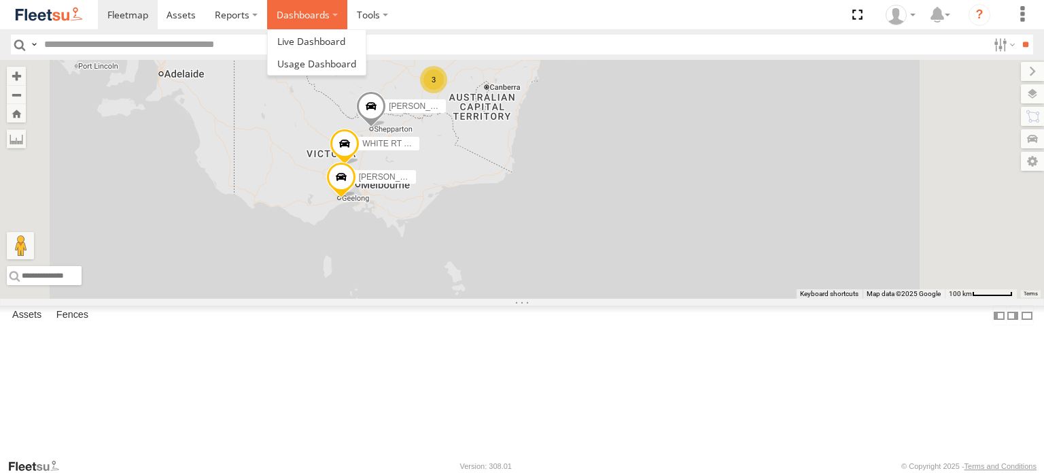
click at [329, 14] on label "Dashboards" at bounding box center [307, 14] width 80 height 29
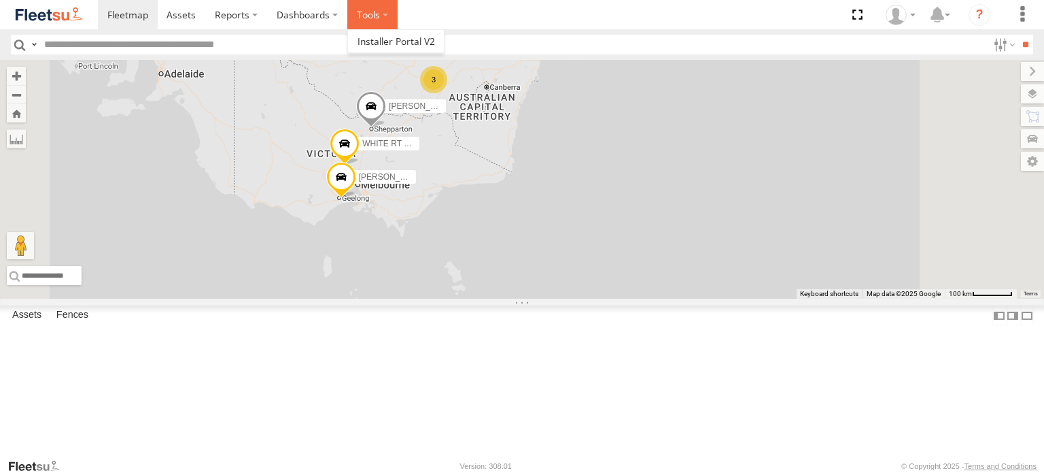
click at [389, 12] on label at bounding box center [372, 14] width 50 height 29
click at [740, 12] on section at bounding box center [569, 14] width 943 height 29
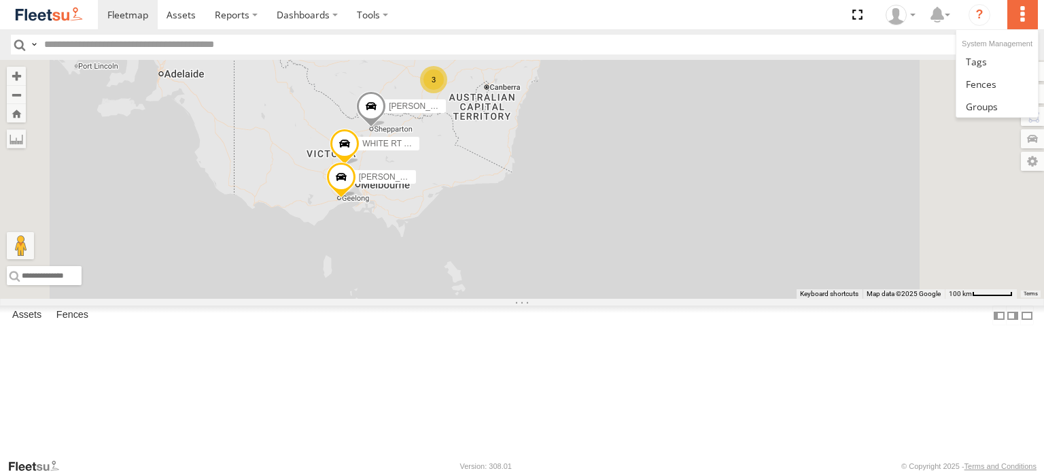
click at [1034, 14] on label at bounding box center [1023, 14] width 30 height 29
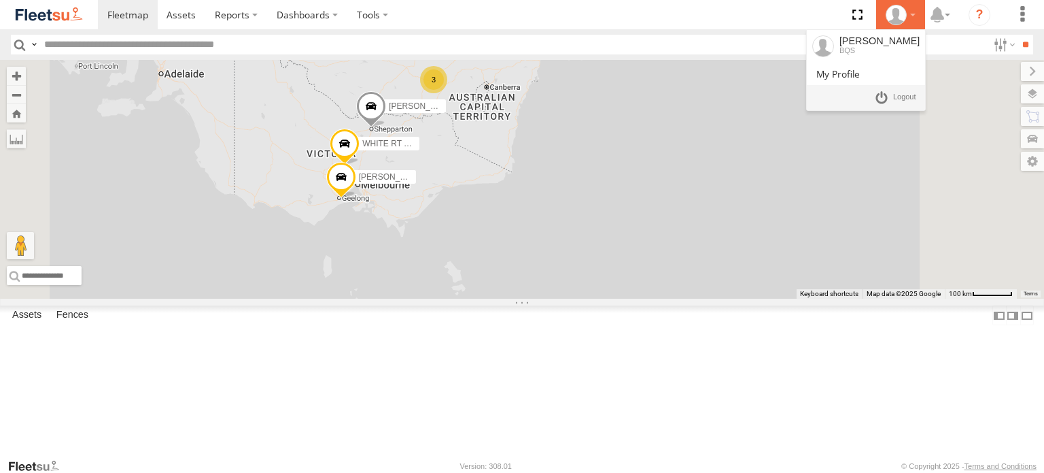
click at [914, 14] on div at bounding box center [900, 15] width 39 height 20
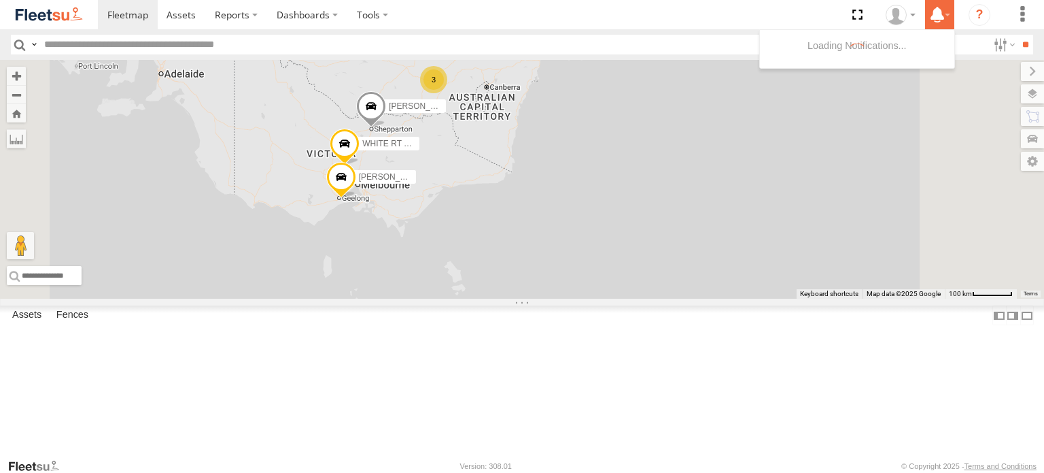
click at [949, 16] on label at bounding box center [939, 14] width 29 height 29
click at [803, 18] on section at bounding box center [569, 14] width 943 height 29
click at [1002, 47] on label at bounding box center [1003, 45] width 29 height 20
